Goal: Information Seeking & Learning: Learn about a topic

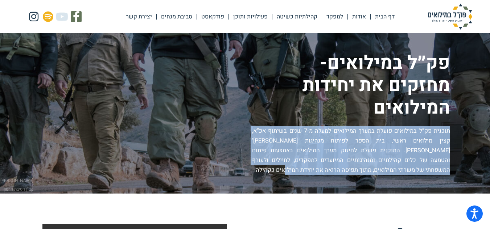
drag, startPoint x: 451, startPoint y: 131, endPoint x: 297, endPoint y: 184, distance: 162.8
click at [297, 184] on div "פק״ל במילואים- מחזקים את יחידות המילואים תוכנית פק”ל במילואים פועלת במערך המילו…" at bounding box center [245, 113] width 490 height 161
copy p "תוכנית פק”ל במילואים פועלת במערך המילואים למעלה מ-7 שנים בשיתוף אכ”א, קצין מילו…"
click at [318, 147] on p "תוכנית פק”ל במילואים פועלת במערך המילואים למעלה מ-7 שנים בשיתוף אכ”א, קצין מילו…" at bounding box center [351, 151] width 198 height 49
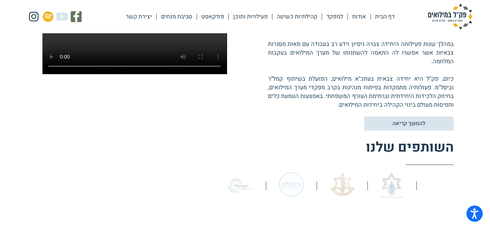
scroll to position [181, 0]
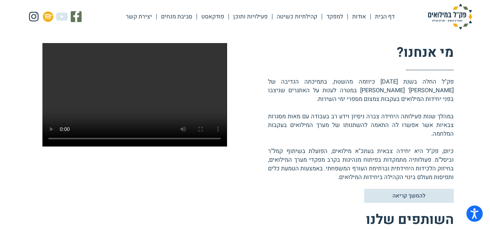
drag, startPoint x: 454, startPoint y: 81, endPoint x: 313, endPoint y: 186, distance: 175.4
click at [313, 186] on div "מי אנחנו? פק"ל החלה בשנת 2018 כיוזמה מהשטח, בתמיכתה הנדיבה של קרן מיראז' ישראל …" at bounding box center [245, 158] width 490 height 290
copy p "פק"ל החלה בשנת 2018 כיוזמה מהשטח, בתמיכתה הנדיבה של קרן מיראז' ישראל במטרה לענו…"
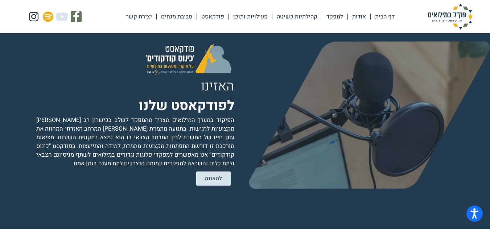
scroll to position [1454, 0]
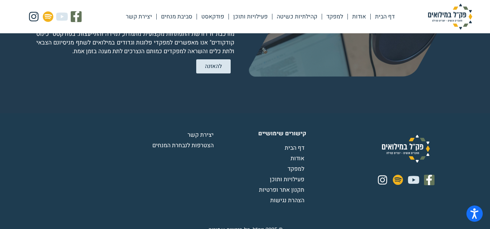
click at [255, 15] on link "פעילויות ותוכן" at bounding box center [250, 16] width 43 height 17
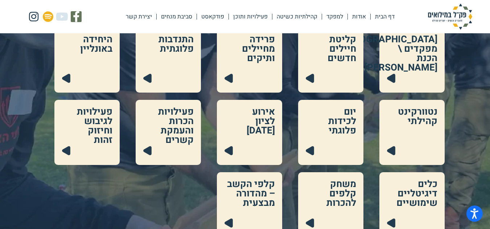
scroll to position [218, 0]
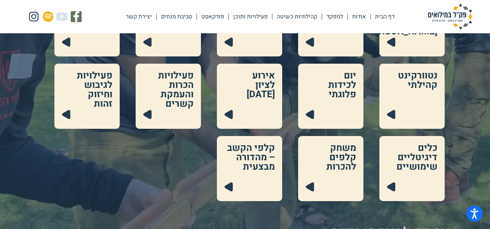
click at [359, 17] on link at bounding box center [330, 23] width 65 height 65
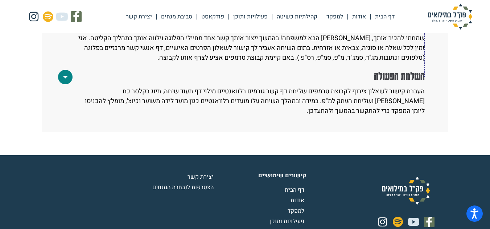
scroll to position [927, 0]
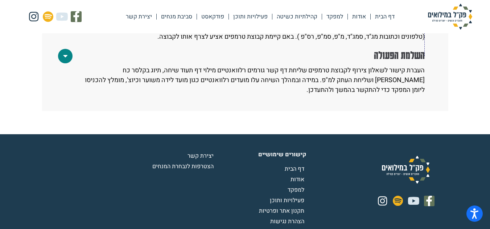
click at [383, 19] on link "דף הבית" at bounding box center [385, 16] width 28 height 17
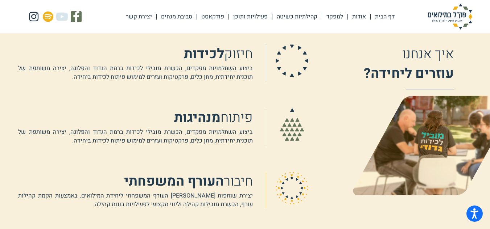
scroll to position [580, 0]
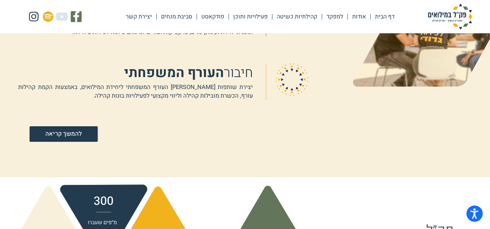
click at [58, 129] on link "להמשך קריאה" at bounding box center [64, 135] width 68 height 16
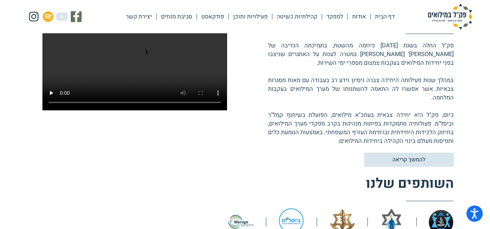
scroll to position [0, 0]
